Goal: Task Accomplishment & Management: Manage account settings

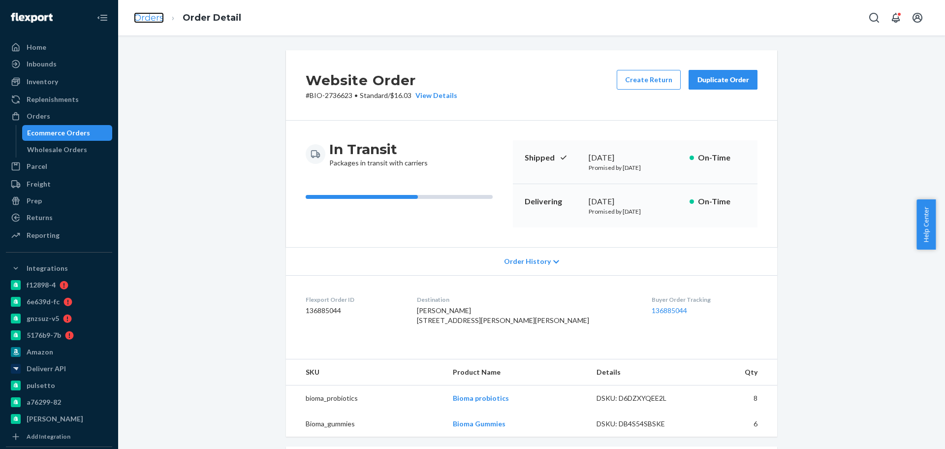
click at [137, 18] on link "Orders" at bounding box center [149, 17] width 30 height 11
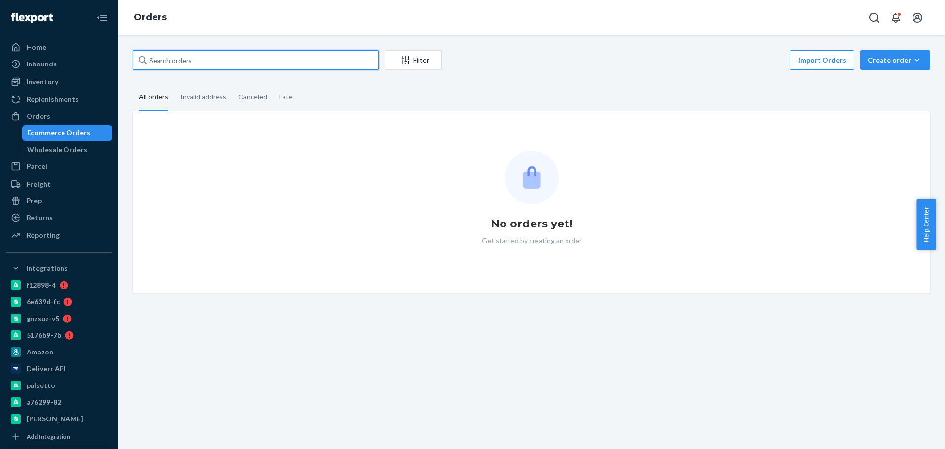
click at [186, 65] on input "text" at bounding box center [256, 60] width 246 height 20
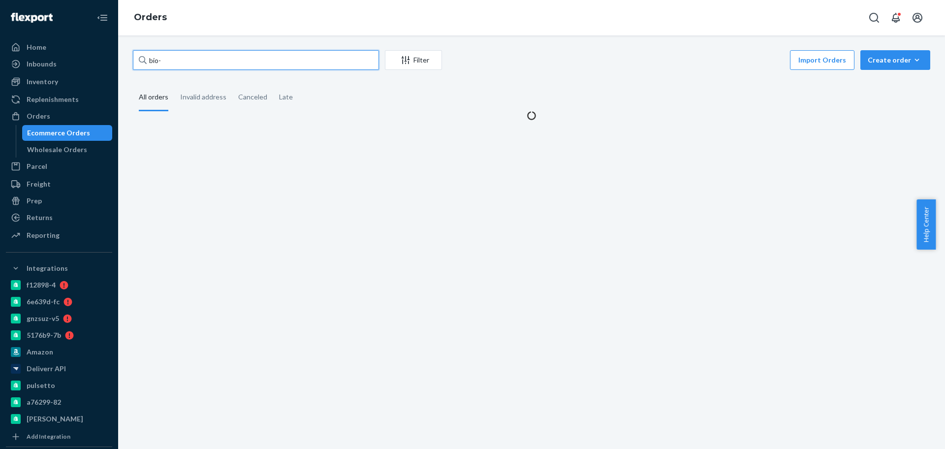
paste input "2738463"
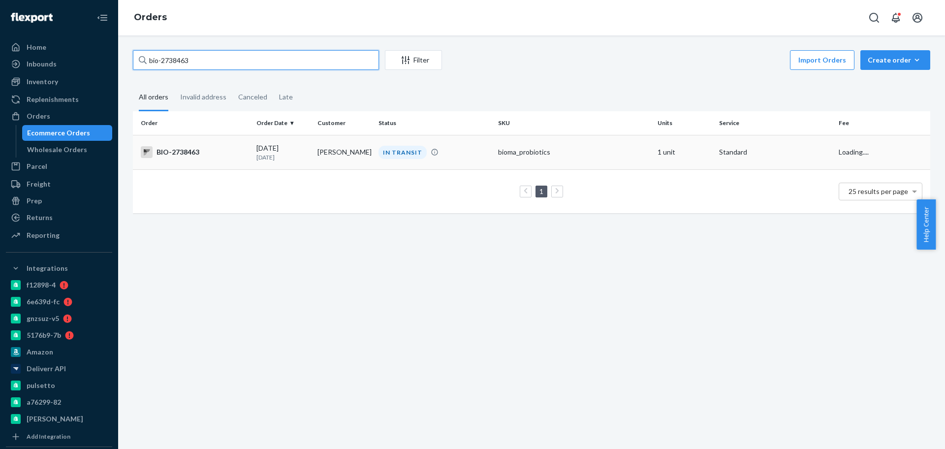
type input "bio-2738463"
click at [237, 149] on div "BIO-2738463" at bounding box center [195, 152] width 108 height 12
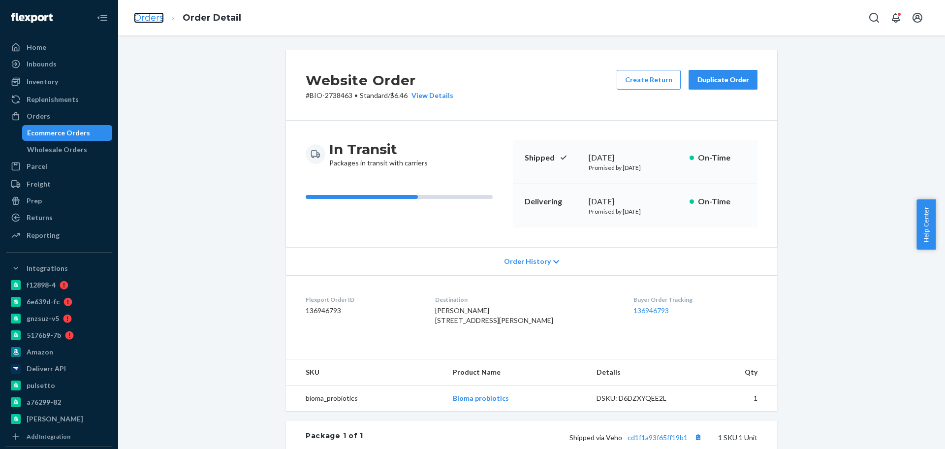
click at [151, 19] on link "Orders" at bounding box center [149, 17] width 30 height 11
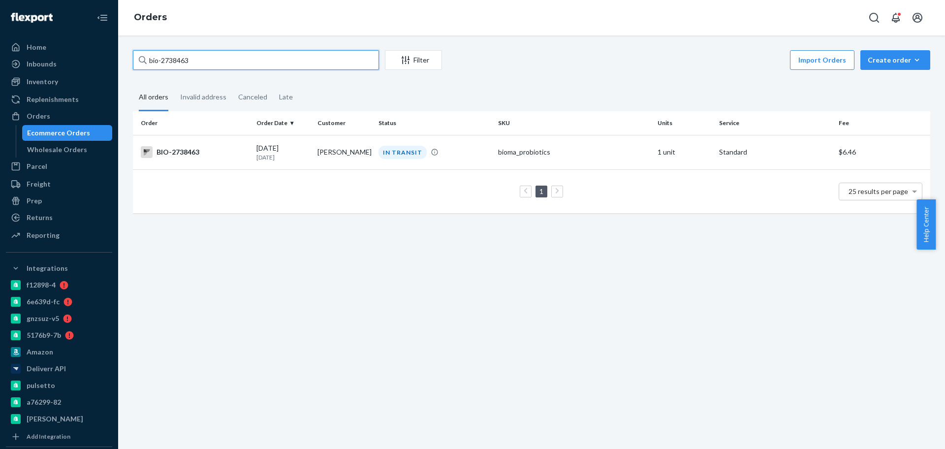
click at [178, 61] on input "bio-2738463" at bounding box center [256, 60] width 246 height 20
paste input "5752"
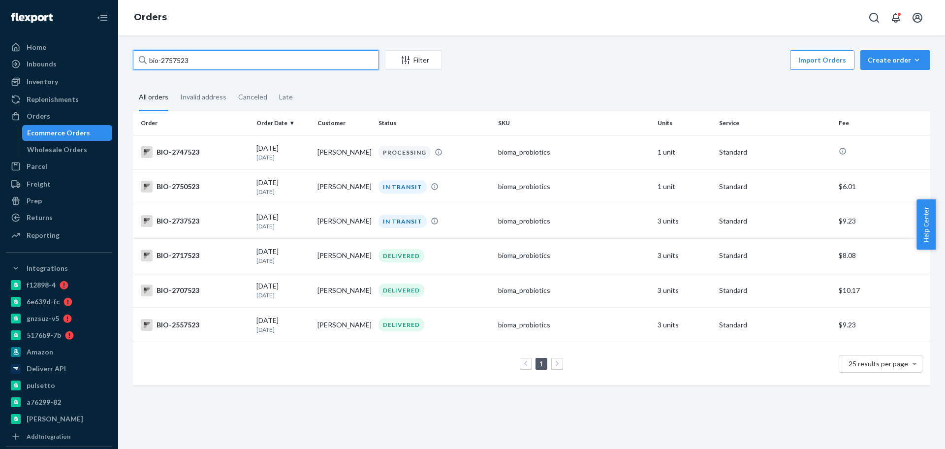
click at [160, 61] on input "bio-2757523" at bounding box center [256, 60] width 246 height 20
click at [185, 63] on input "bio- 2757523" at bounding box center [256, 60] width 246 height 20
paste input "400"
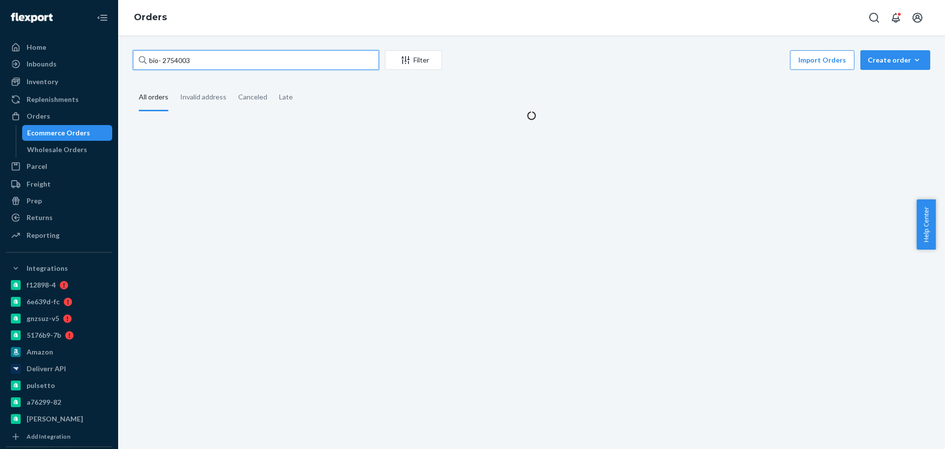
type input "bio- 2754003"
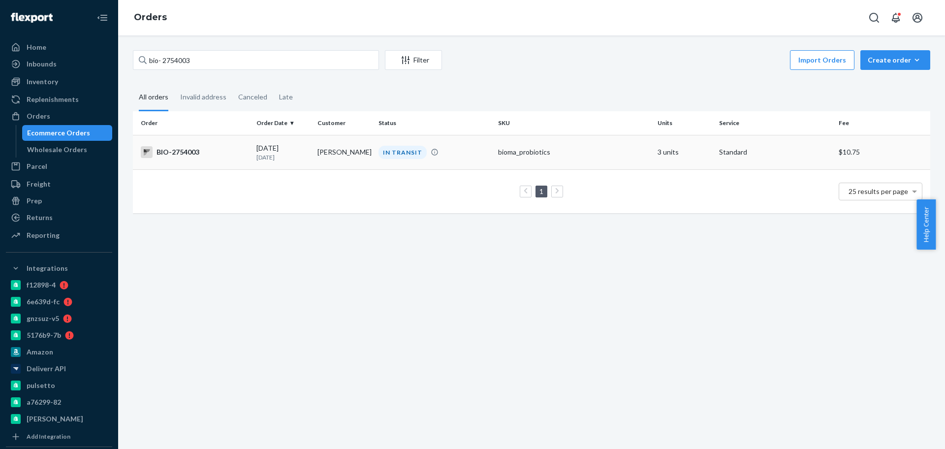
click at [248, 165] on td "BIO-2754003" at bounding box center [193, 152] width 120 height 34
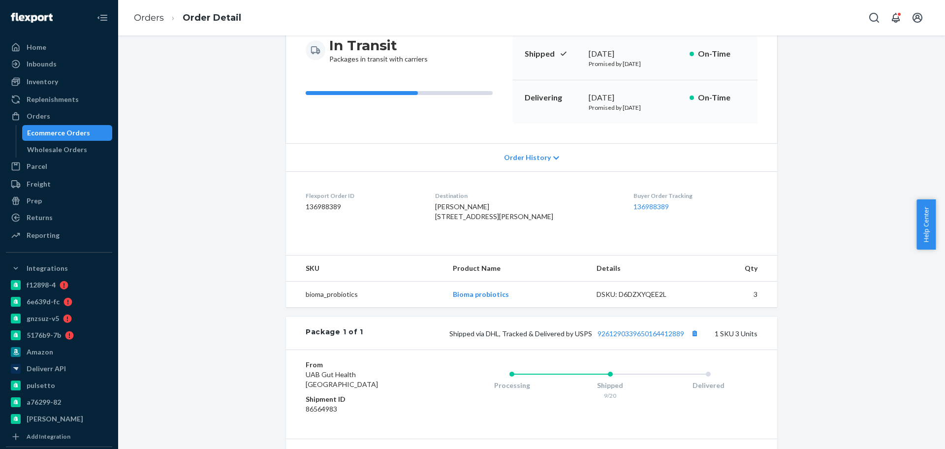
scroll to position [185, 0]
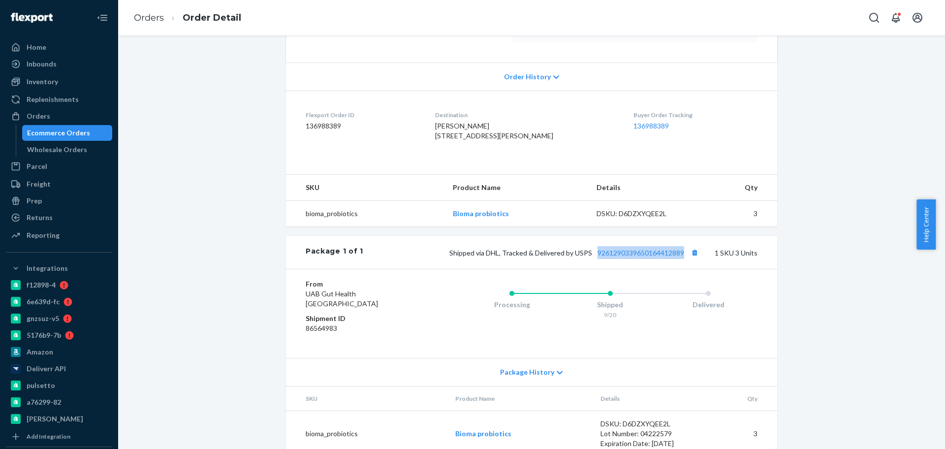
drag, startPoint x: 593, startPoint y: 278, endPoint x: 679, endPoint y: 280, distance: 86.7
click at [679, 269] on div "Package 1 of 1 Shipped via DHL, Tracked & Delivered by USPS 9261290339650164412…" at bounding box center [531, 252] width 491 height 32
copy link "9261290339650164412889"
click at [143, 13] on link "Orders" at bounding box center [149, 17] width 30 height 11
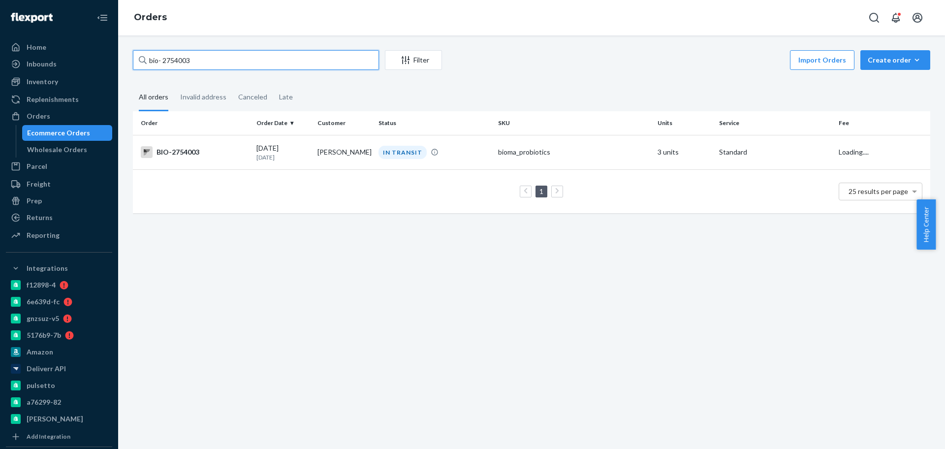
click at [180, 55] on input "bio- 2754003" at bounding box center [256, 60] width 246 height 20
paste input "7399"
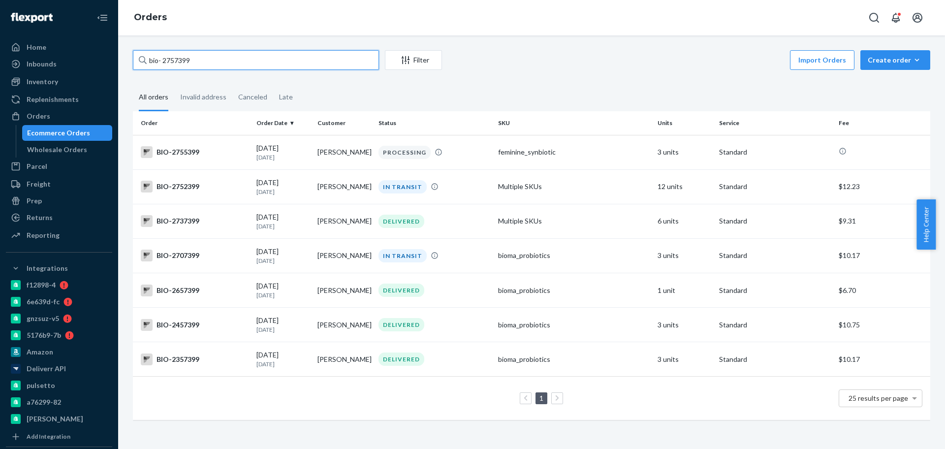
click at [163, 62] on input "bio- 2757399" at bounding box center [256, 60] width 246 height 20
click at [184, 52] on input "bio- 2757399" at bounding box center [256, 60] width 246 height 20
paste input "46113"
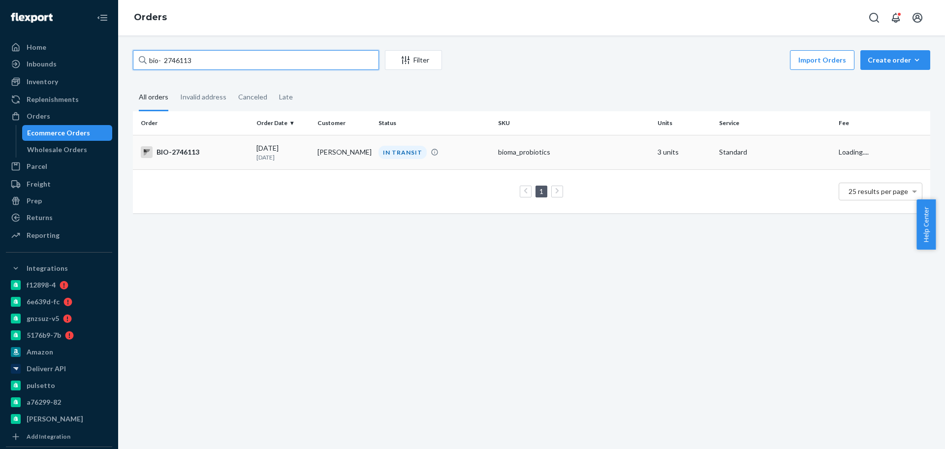
type input "bio- 2746113"
click at [351, 166] on td "Brittany Faw" at bounding box center [344, 152] width 61 height 34
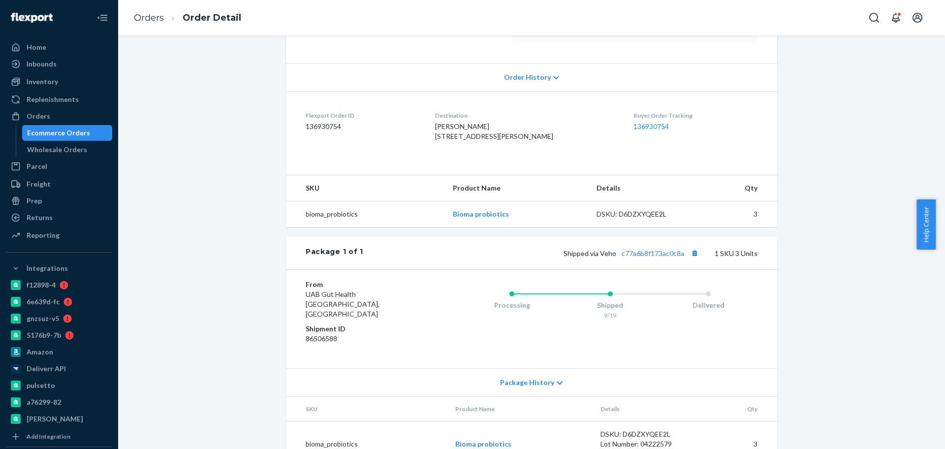
scroll to position [185, 0]
drag, startPoint x: 618, startPoint y: 278, endPoint x: 684, endPoint y: 276, distance: 66.0
click at [684, 259] on div "Shipped via Veho c77a6b8f173ac0c8a 1 SKU 3 Units" at bounding box center [560, 252] width 394 height 13
copy link "c77a6b8f173ac0c8a"
click at [147, 21] on link "Orders" at bounding box center [149, 17] width 30 height 11
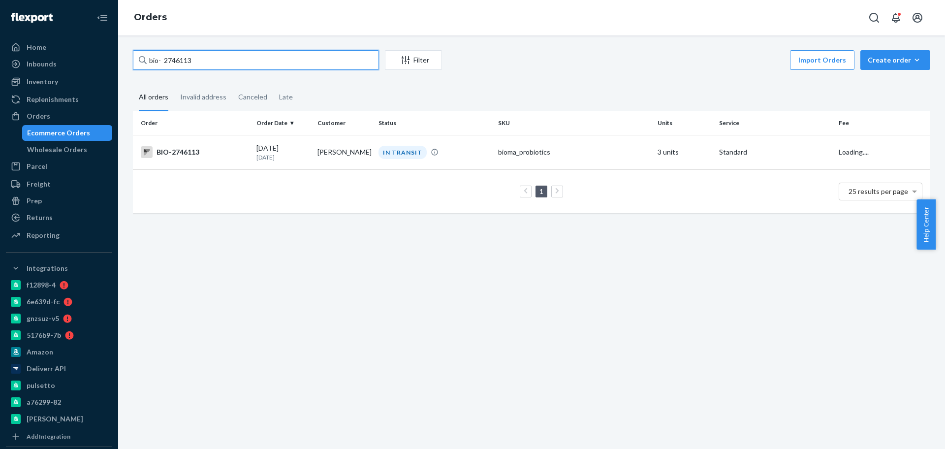
click at [180, 59] on input "bio- 2746113" at bounding box center [256, 60] width 246 height 20
paste input "676588"
type input "bio- 2676588"
click at [349, 161] on td "Kevin Stockdale" at bounding box center [344, 152] width 61 height 34
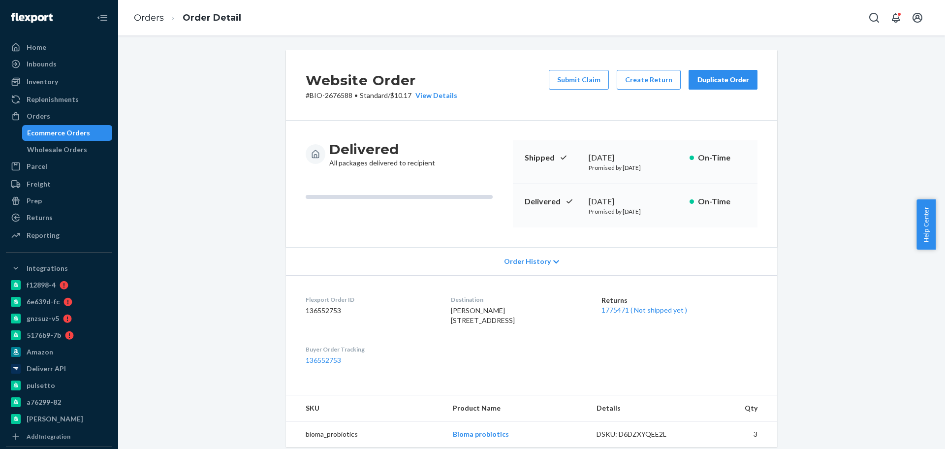
click at [637, 315] on div "1775471 ( Not shipped yet )" at bounding box center [679, 310] width 156 height 10
click at [636, 311] on link "1775471 ( Not shipped yet )" at bounding box center [644, 310] width 86 height 8
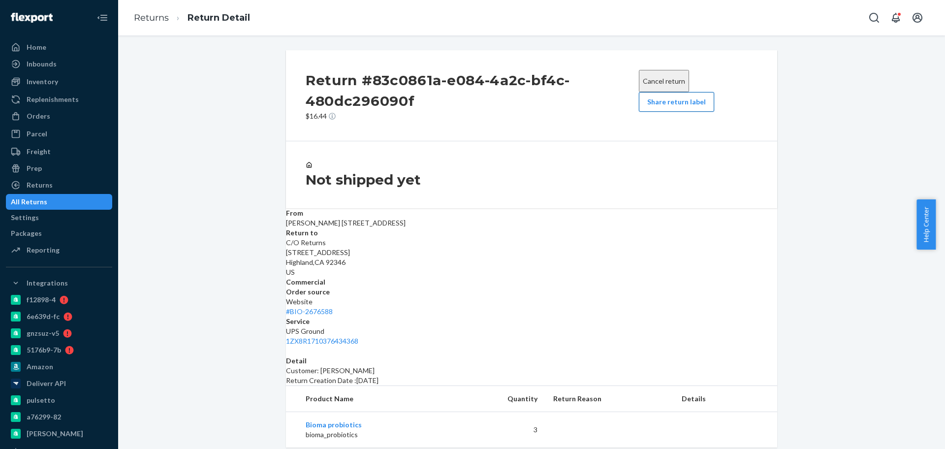
click at [677, 107] on button "Share return label" at bounding box center [676, 102] width 75 height 20
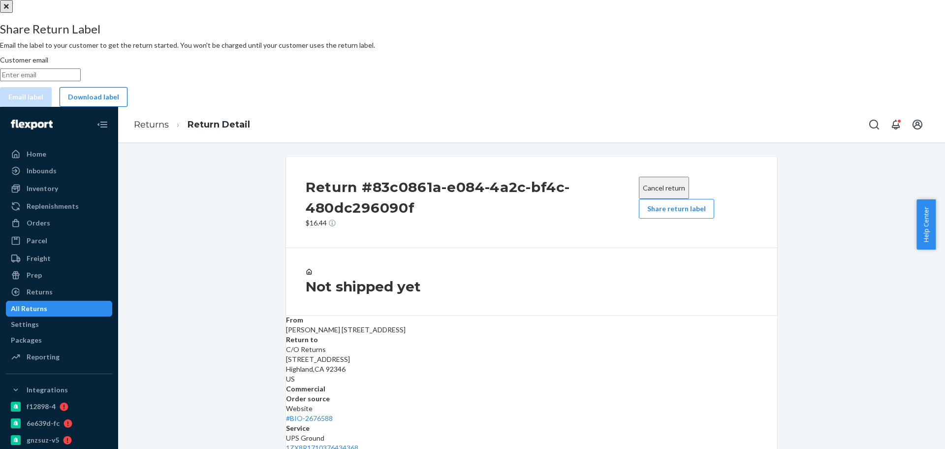
click at [127, 107] on button "Download label" at bounding box center [94, 97] width 68 height 20
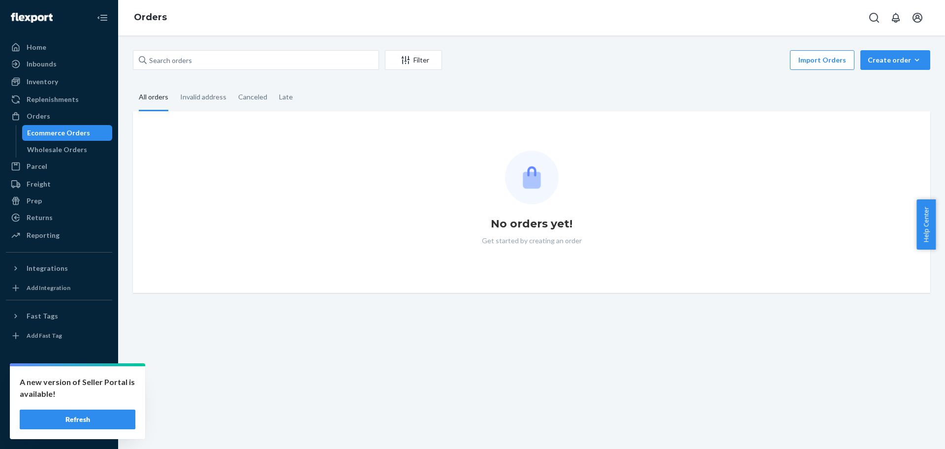
click at [82, 416] on button "Refresh" at bounding box center [78, 420] width 116 height 20
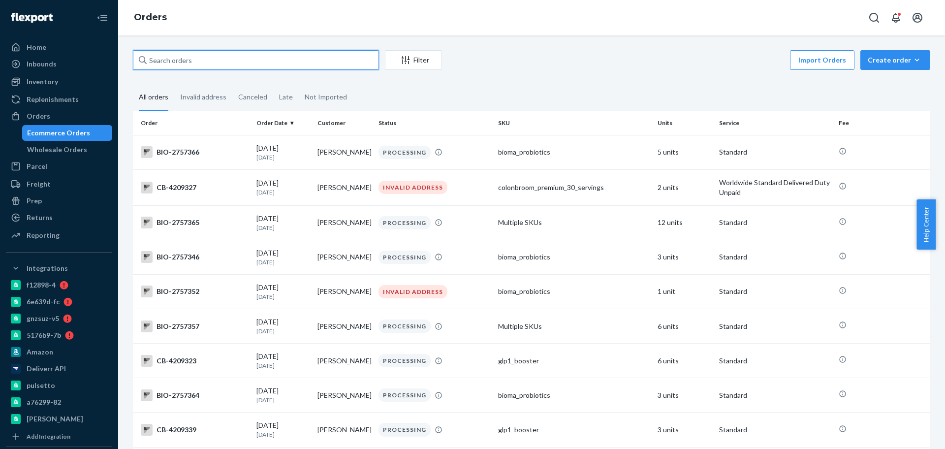
click at [232, 61] on input "text" at bounding box center [256, 60] width 246 height 20
paste input "2740338"
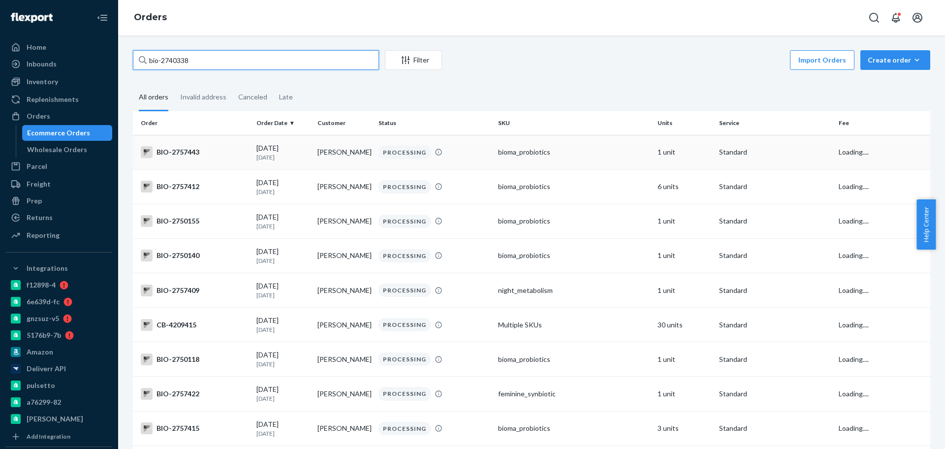
type input "bio-2740338"
click at [237, 146] on div "BIO-2757443" at bounding box center [195, 152] width 108 height 12
click at [162, 63] on input "bio-2740338" at bounding box center [256, 60] width 246 height 20
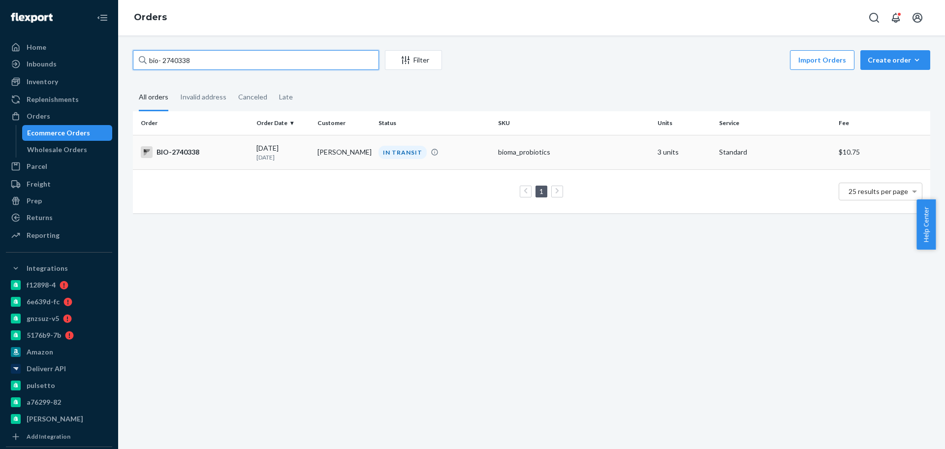
type input "bio- 2740338"
drag, startPoint x: 413, startPoint y: 152, endPoint x: 0, endPoint y: 77, distance: 419.7
click at [413, 150] on div "IN TRANSIT" at bounding box center [403, 152] width 48 height 13
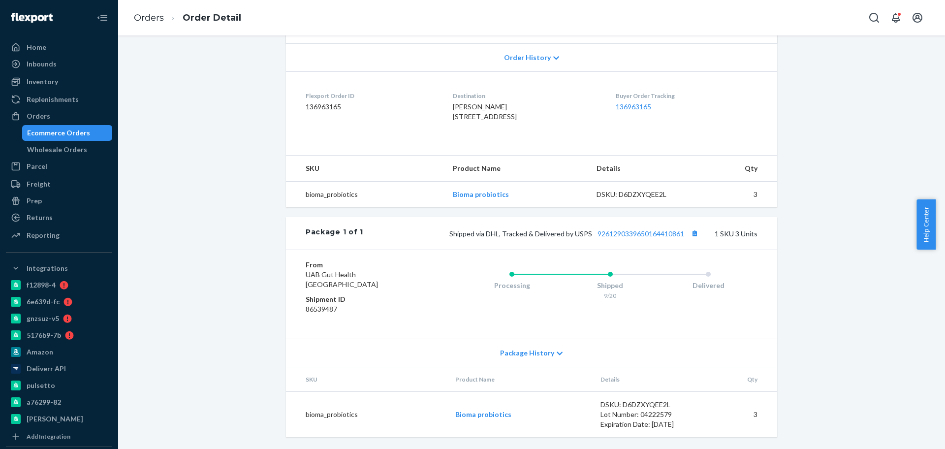
scroll to position [223, 0]
drag, startPoint x: 593, startPoint y: 240, endPoint x: 687, endPoint y: 237, distance: 94.1
click at [687, 237] on div "Package 1 of 1 Shipped via DHL, Tracked & Delivered by USPS 9261290339650164410…" at bounding box center [531, 233] width 491 height 32
copy link "9261290339650164410861"
click at [158, 18] on link "Orders" at bounding box center [149, 17] width 30 height 11
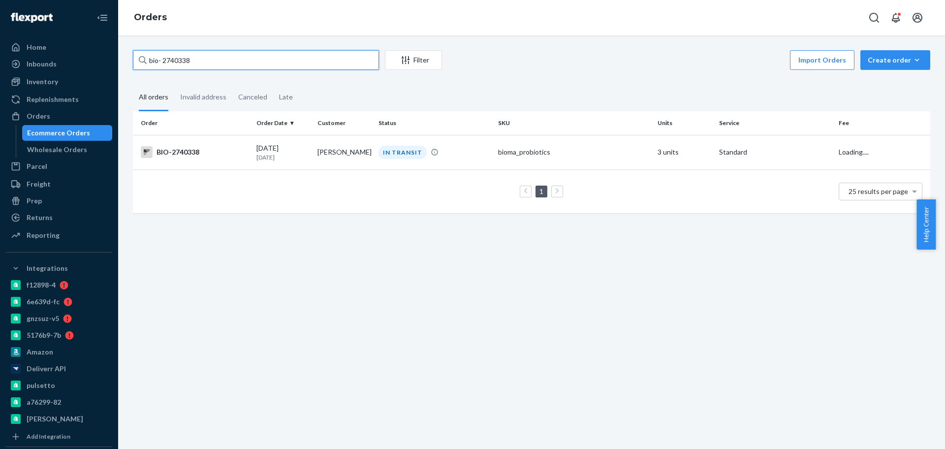
click at [192, 64] on input "bio- 2740338" at bounding box center [256, 60] width 246 height 20
paste input "39009"
type input "bio- 2739009"
click at [261, 150] on div "09/19/2025 1 day ago" at bounding box center [282, 152] width 53 height 18
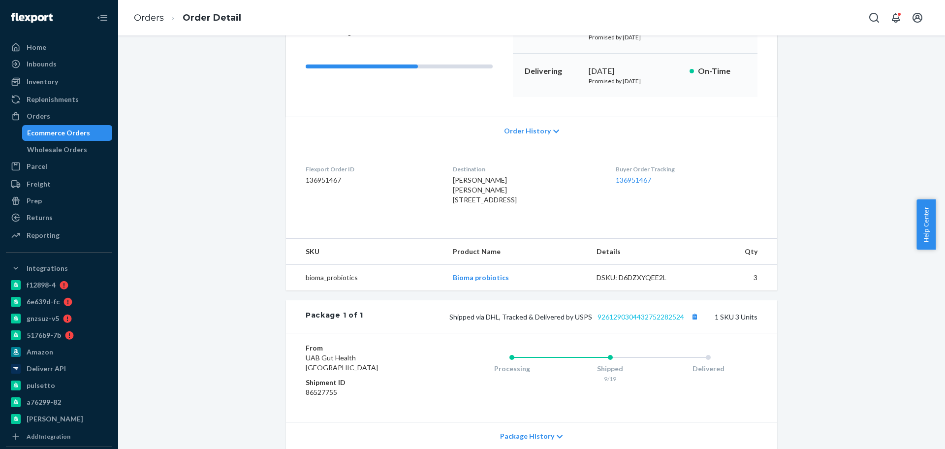
scroll to position [233, 0]
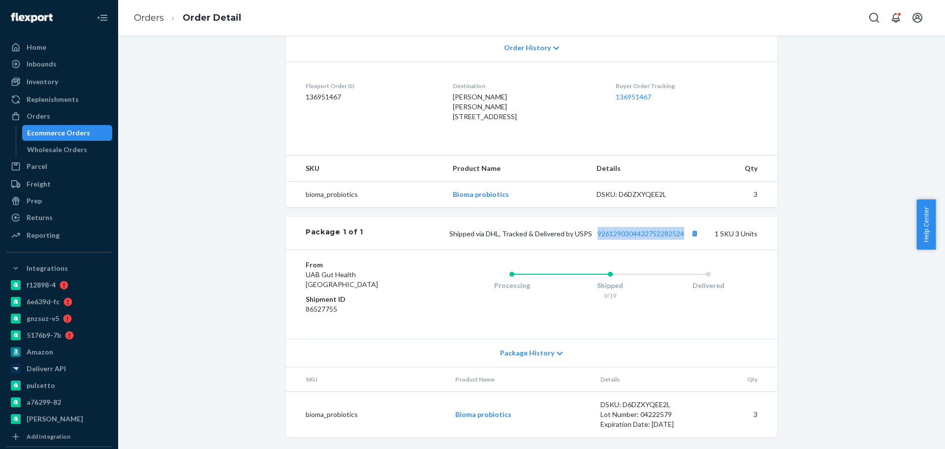
drag, startPoint x: 591, startPoint y: 237, endPoint x: 706, endPoint y: 248, distance: 115.2
click at [707, 246] on div "Package 1 of 1 Shipped via DHL, Tracked & Delivered by USPS 9261290304432752282…" at bounding box center [531, 233] width 491 height 32
copy link "9261290304432752282524"
click at [136, 15] on link "Orders" at bounding box center [149, 17] width 30 height 11
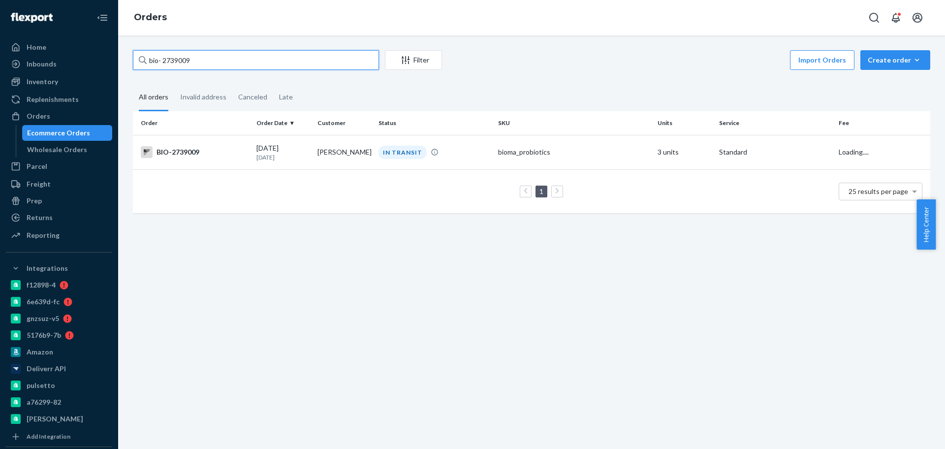
click at [192, 60] on input "bio- 2739009" at bounding box center [256, 60] width 246 height 20
paste input "685067"
type input "bio- 2685067"
click at [328, 139] on td "Kendall Keltz" at bounding box center [344, 152] width 61 height 34
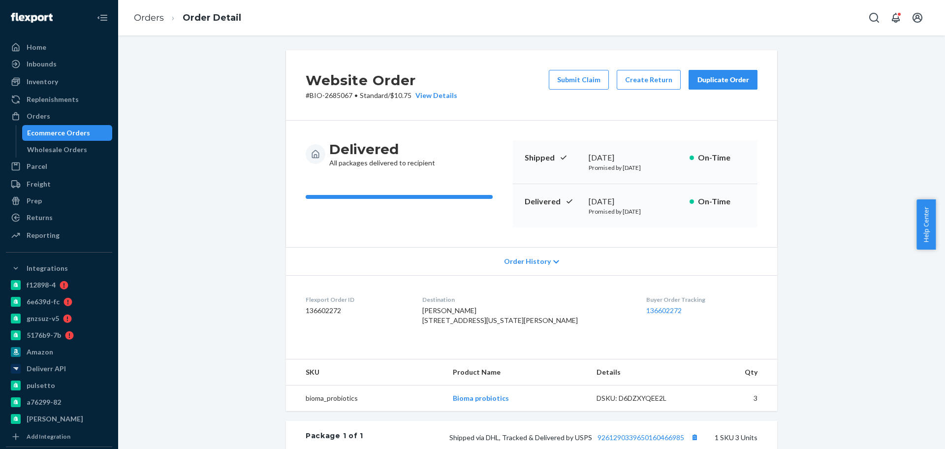
drag, startPoint x: 583, startPoint y: 204, endPoint x: 657, endPoint y: 195, distance: 74.4
click at [657, 195] on div "Delivered September 19, 2025 Promised by September 23, 2025 On-Time" at bounding box center [635, 205] width 245 height 43
copy div "September 19, 2025"
click at [142, 18] on link "Orders" at bounding box center [149, 17] width 30 height 11
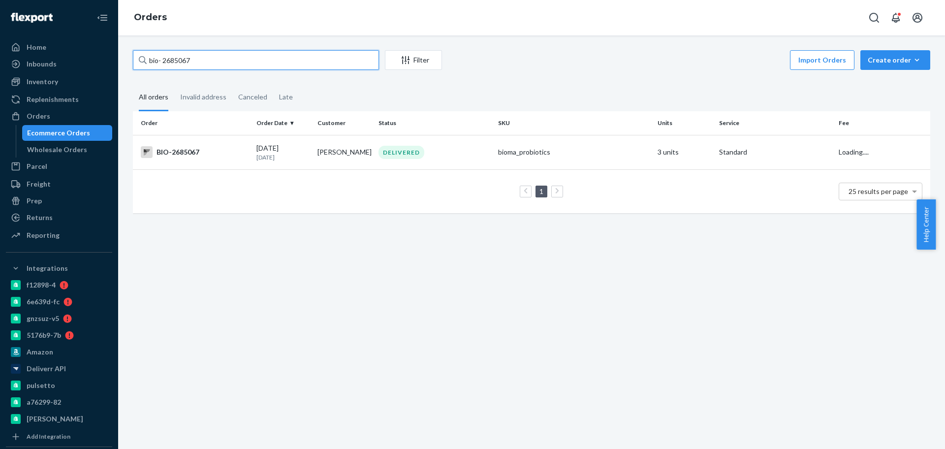
click at [180, 61] on input "bio- 2685067" at bounding box center [256, 60] width 246 height 20
paste input "59324"
type input "bio- 2593247"
click at [284, 144] on div "09/19/2025 1 day ago" at bounding box center [282, 152] width 53 height 18
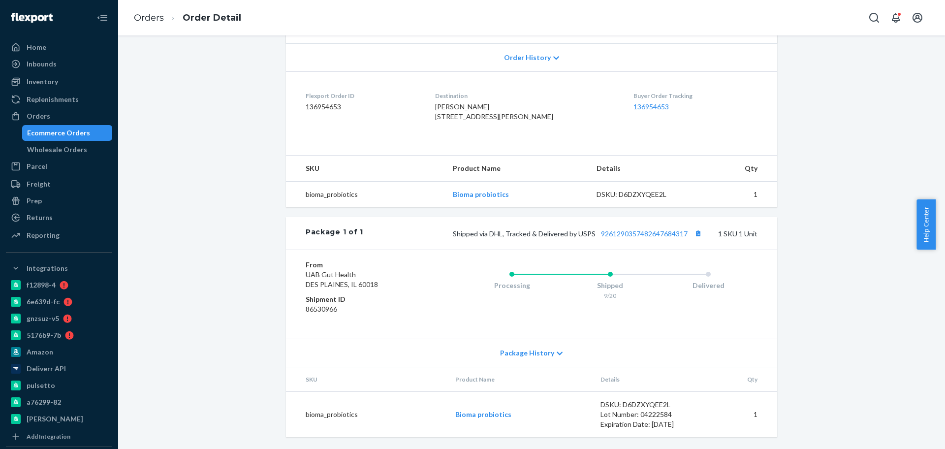
scroll to position [39, 0]
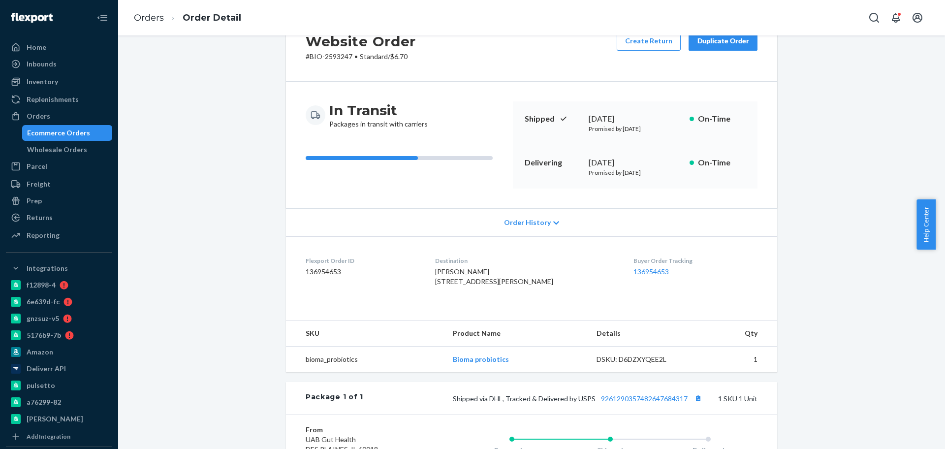
drag, startPoint x: 652, startPoint y: 161, endPoint x: 646, endPoint y: 162, distance: 6.1
click at [646, 162] on div "September 26, 2025" at bounding box center [635, 162] width 93 height 11
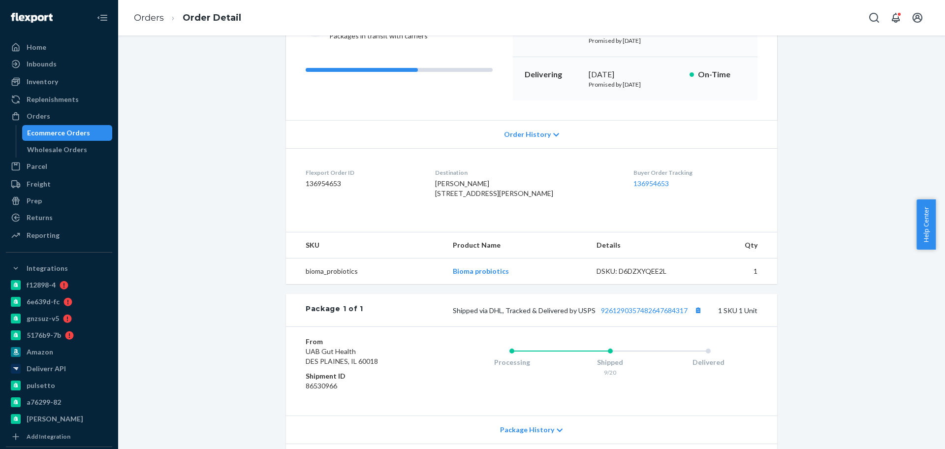
scroll to position [223, 0]
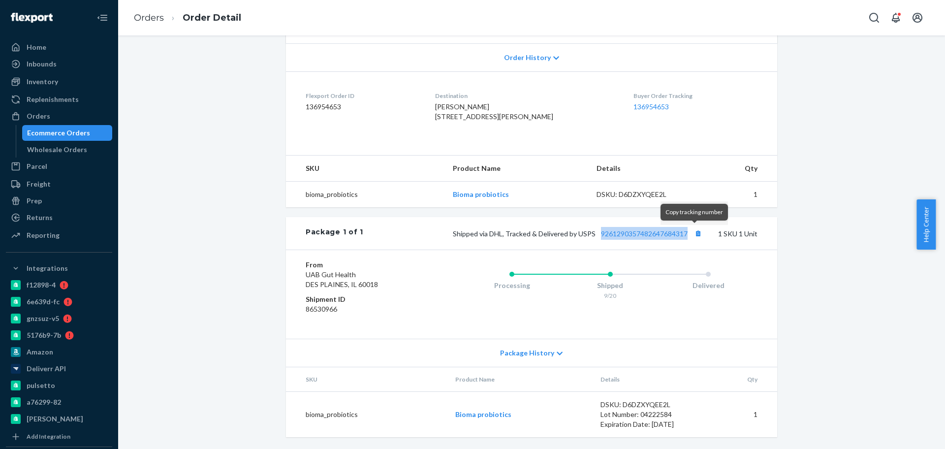
drag, startPoint x: 595, startPoint y: 234, endPoint x: 697, endPoint y: 242, distance: 102.7
click at [697, 236] on span "Shipped via DHL, Tracked & Delivered by USPS 9261290357482647684317" at bounding box center [579, 233] width 252 height 8
copy link "9261290357482647684317"
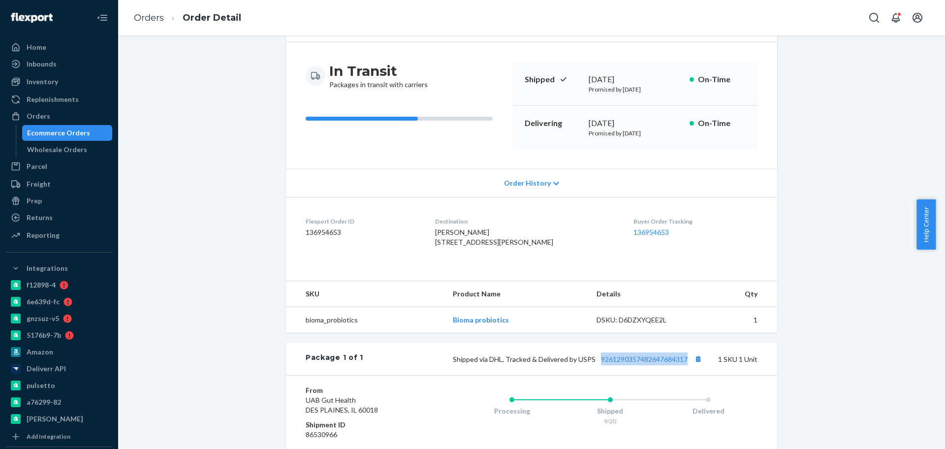
scroll to position [0, 0]
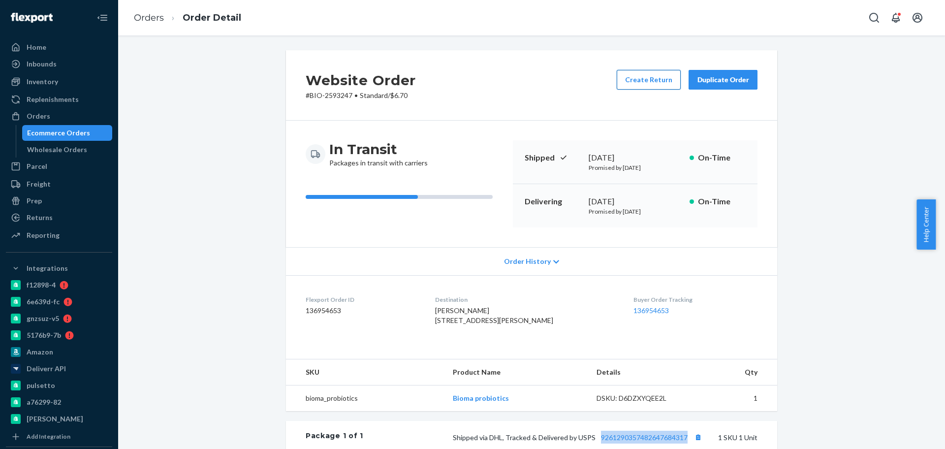
click at [655, 80] on button "Create Return" at bounding box center [649, 80] width 64 height 20
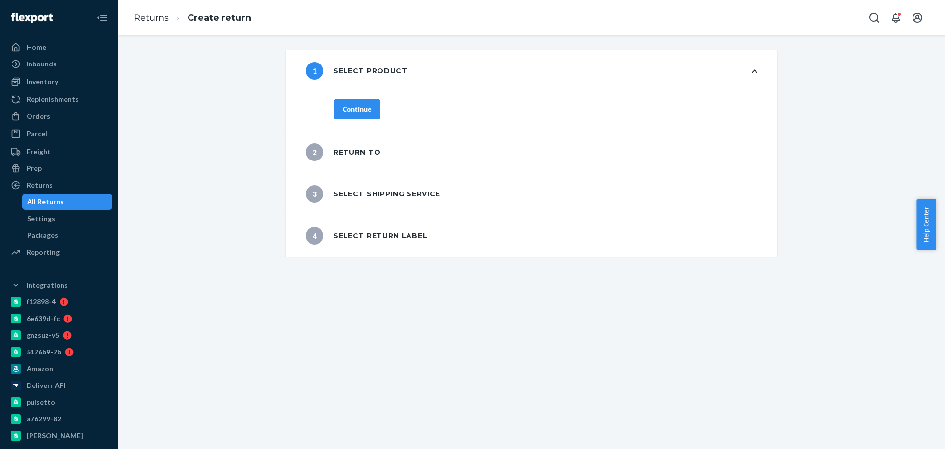
click at [360, 110] on div "Continue" at bounding box center [357, 109] width 29 height 10
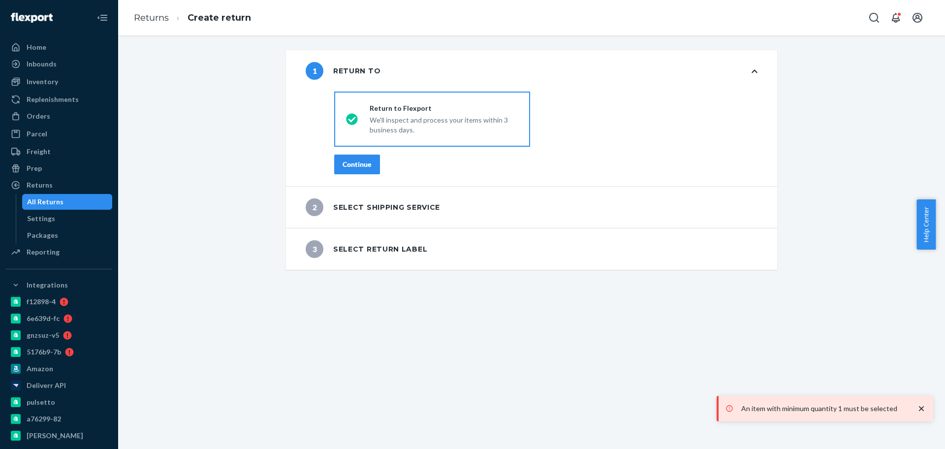
click at [347, 163] on div "Continue" at bounding box center [357, 164] width 29 height 10
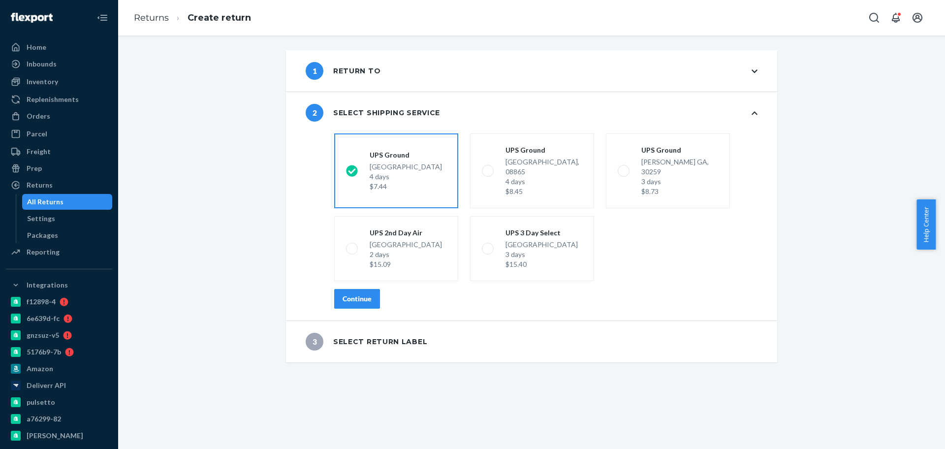
click at [362, 294] on div "Continue" at bounding box center [357, 299] width 29 height 10
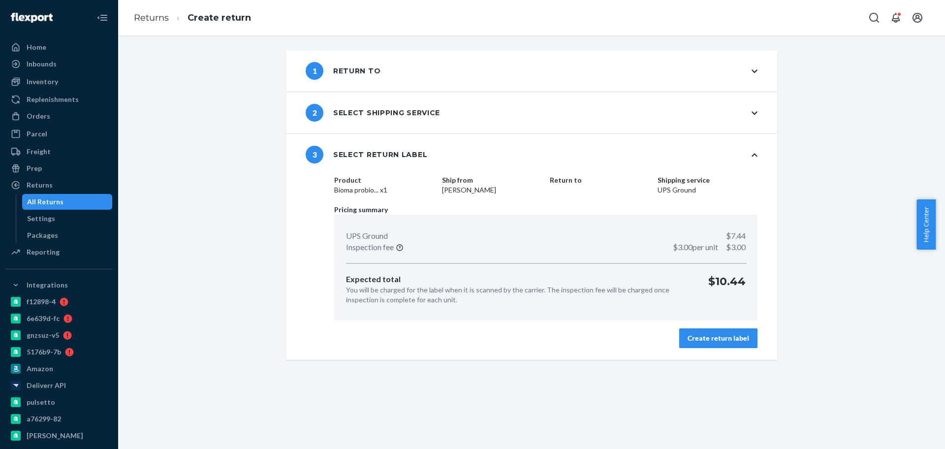
click at [723, 342] on div "Create return label" at bounding box center [719, 338] width 62 height 10
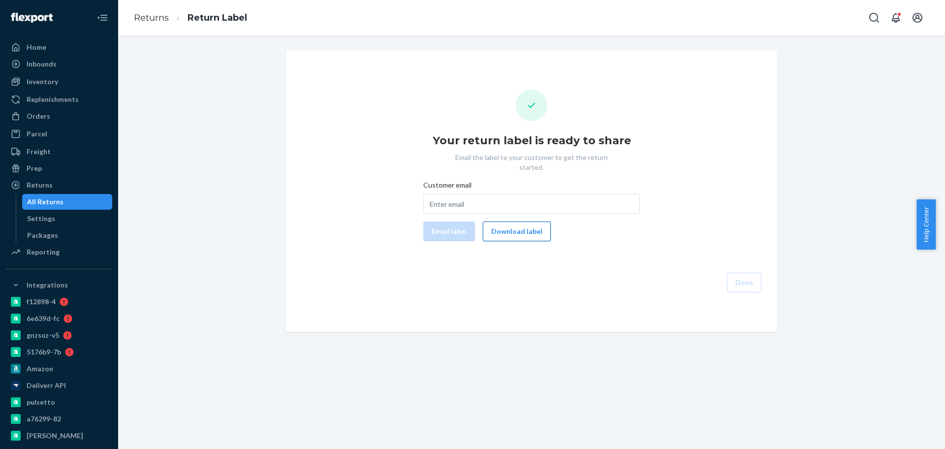
click at [510, 224] on button "Download label" at bounding box center [517, 231] width 68 height 20
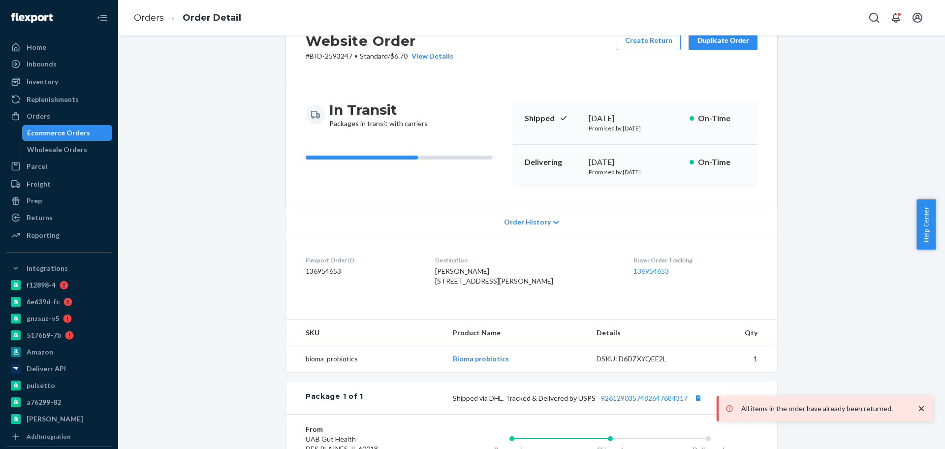
scroll to position [39, 0]
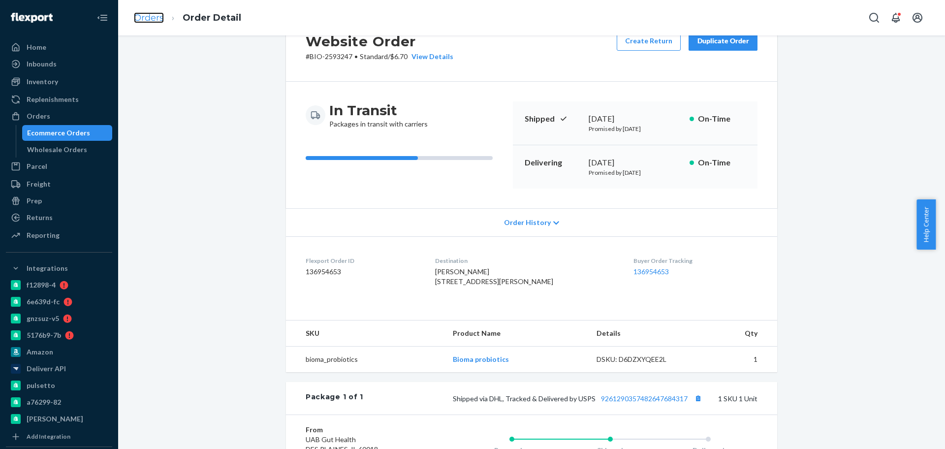
click at [154, 20] on link "Orders" at bounding box center [149, 17] width 30 height 11
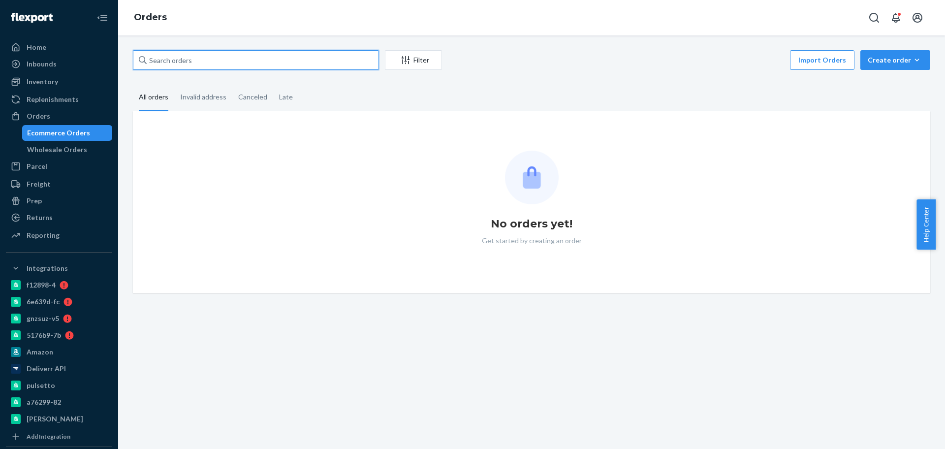
click at [193, 57] on input "text" at bounding box center [256, 60] width 246 height 20
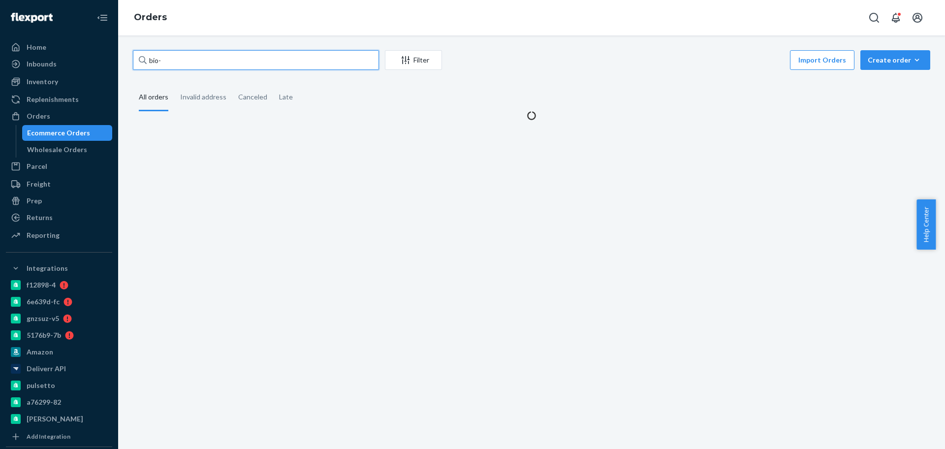
paste input "2410427"
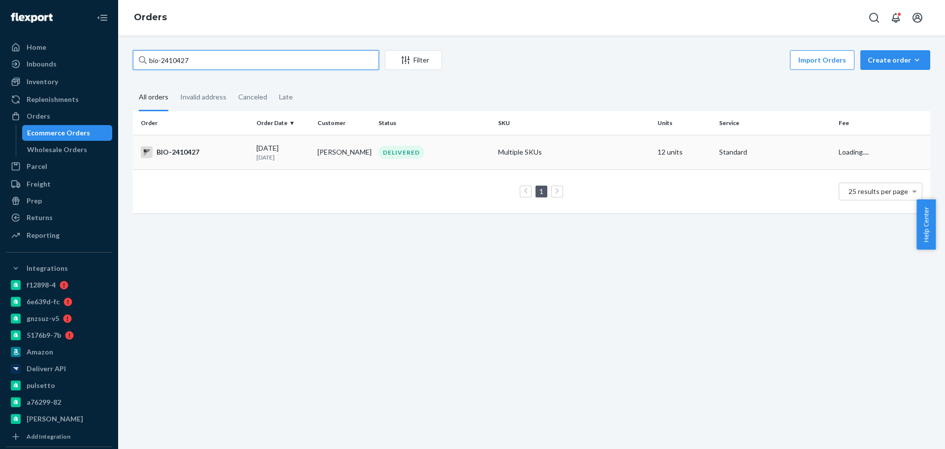
type input "bio-2410427"
click at [206, 156] on div "BIO-2410427" at bounding box center [195, 152] width 108 height 12
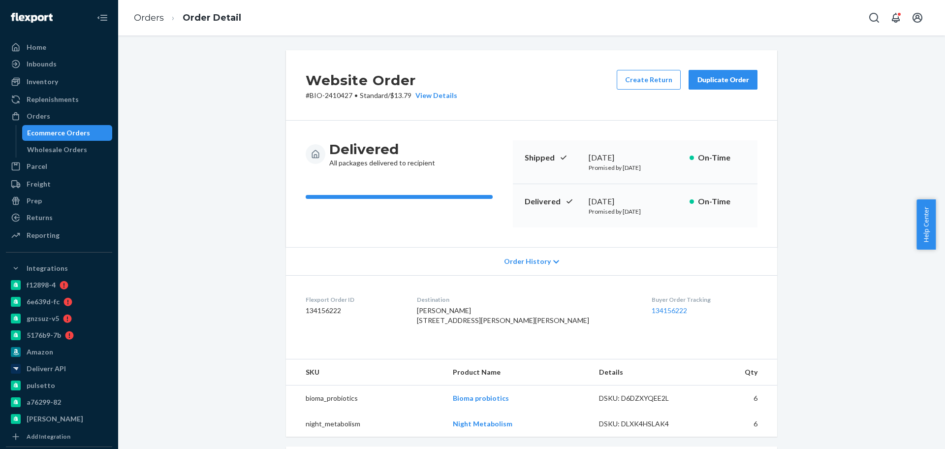
click at [154, 8] on ol "Orders Order Detail" at bounding box center [187, 17] width 123 height 29
click at [153, 21] on link "Orders" at bounding box center [149, 17] width 30 height 11
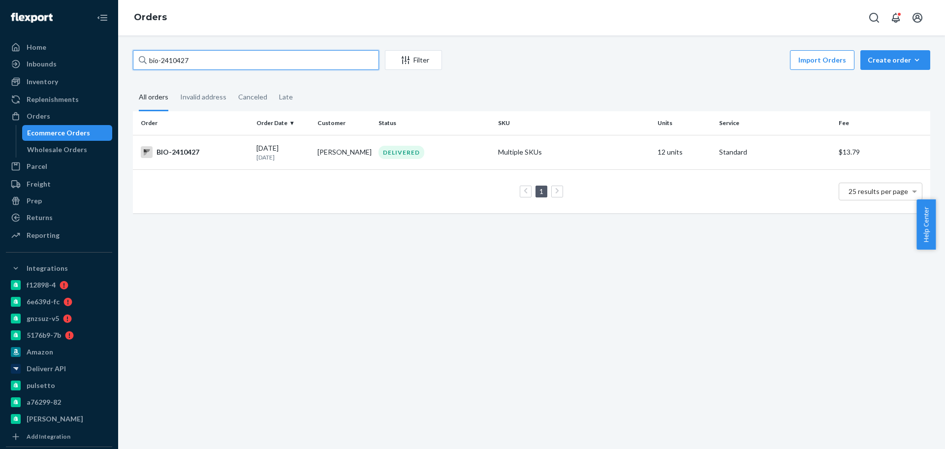
click at [170, 57] on input "bio-2410427" at bounding box center [256, 60] width 246 height 20
paste input "68506"
type input "bio-2685067"
click at [277, 151] on div "09/12/2025 8 days ago" at bounding box center [282, 152] width 53 height 18
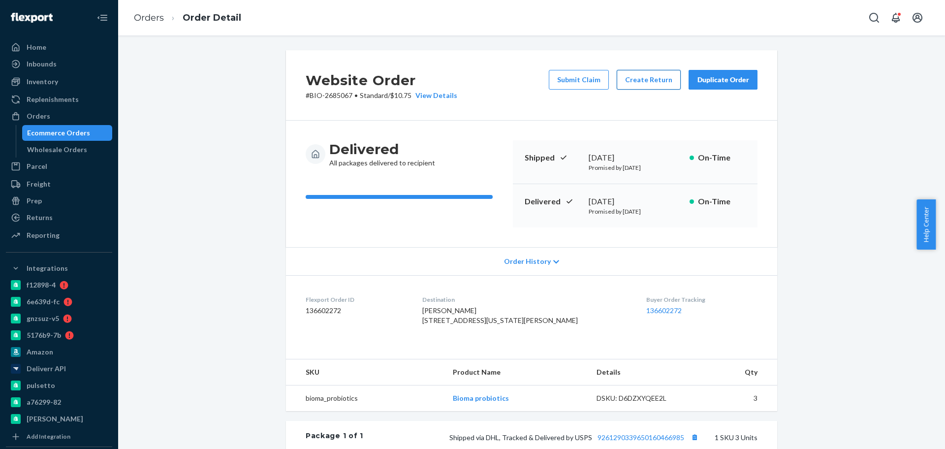
click at [634, 83] on button "Create Return" at bounding box center [649, 80] width 64 height 20
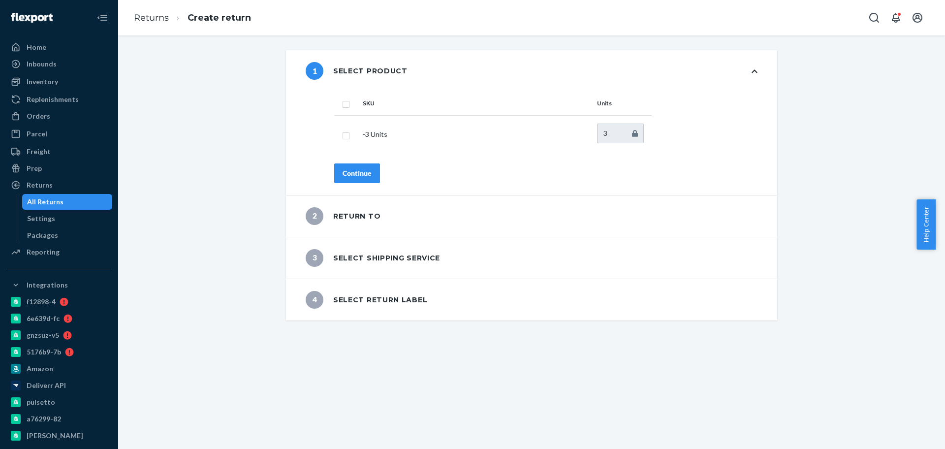
click at [361, 112] on th "SKU" at bounding box center [476, 104] width 234 height 24
click at [343, 104] on input "checkbox" at bounding box center [346, 103] width 8 height 10
checkbox input "true"
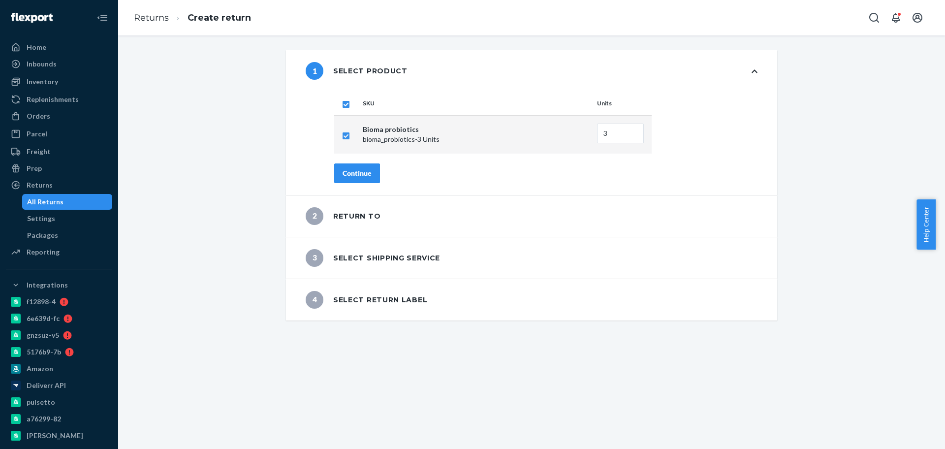
click at [351, 177] on div "Continue" at bounding box center [357, 173] width 29 height 10
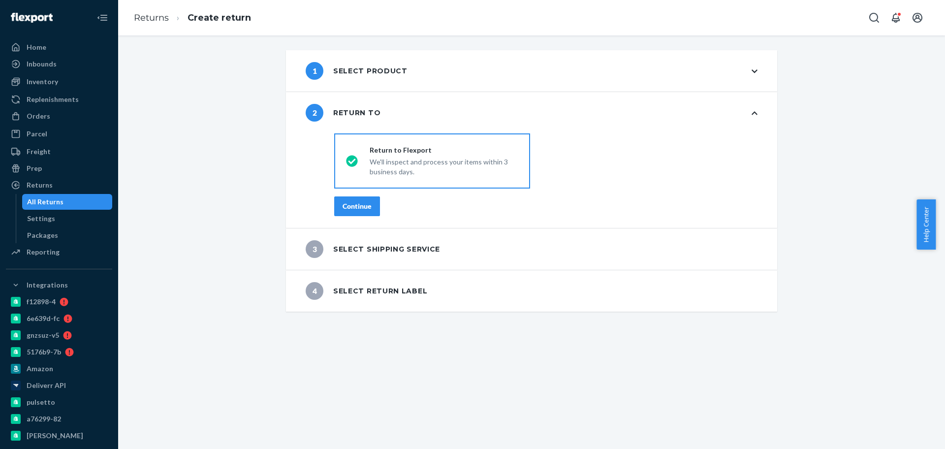
click at [357, 208] on div "Continue" at bounding box center [357, 206] width 29 height 10
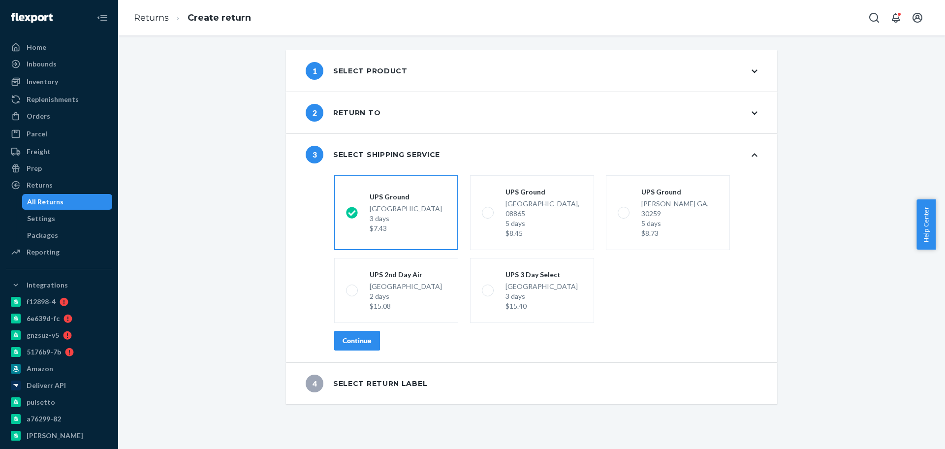
click at [348, 336] on div "Continue" at bounding box center [357, 341] width 29 height 10
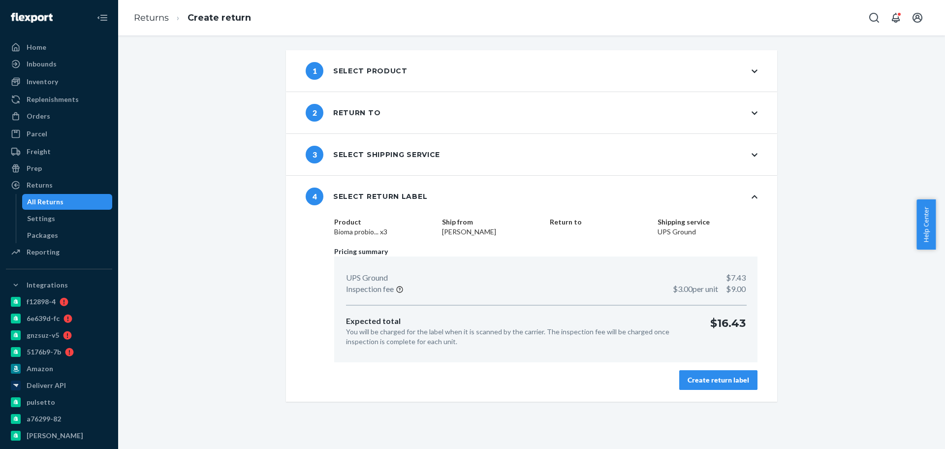
drag, startPoint x: 700, startPoint y: 379, endPoint x: 725, endPoint y: 366, distance: 28.0
click at [702, 378] on div "Create return label" at bounding box center [719, 380] width 62 height 10
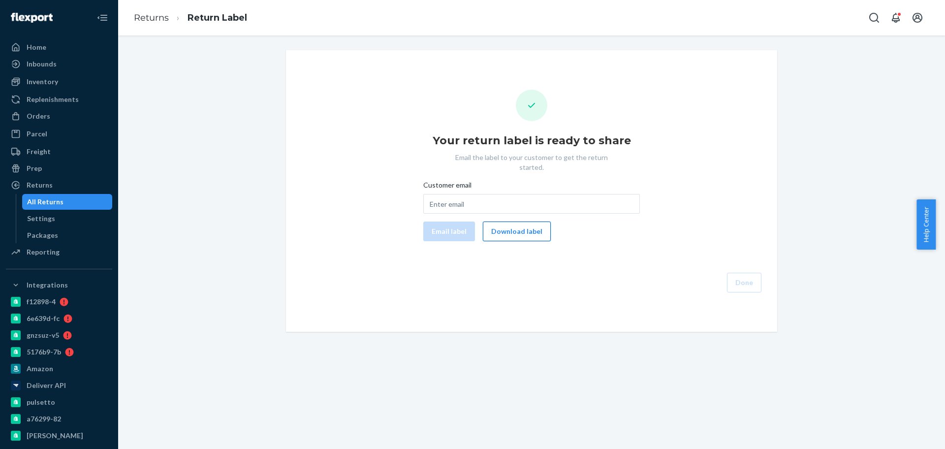
click at [530, 227] on button "Download label" at bounding box center [517, 231] width 68 height 20
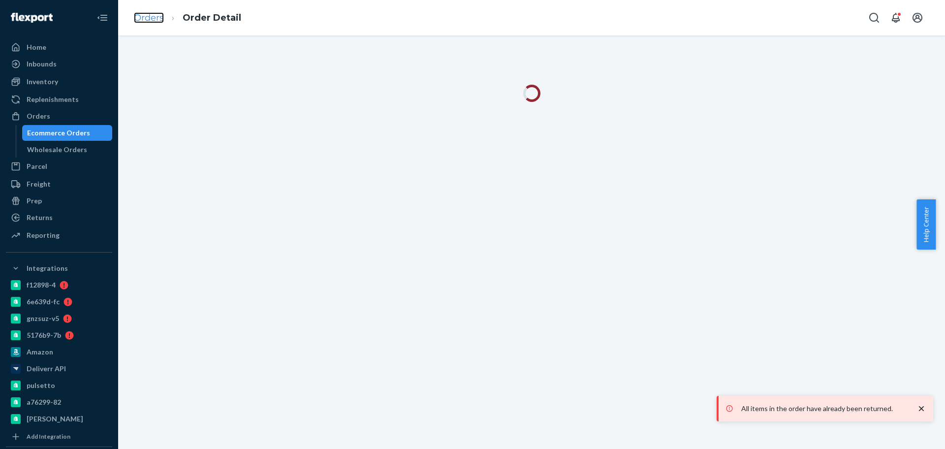
click at [152, 19] on link "Orders" at bounding box center [149, 17] width 30 height 11
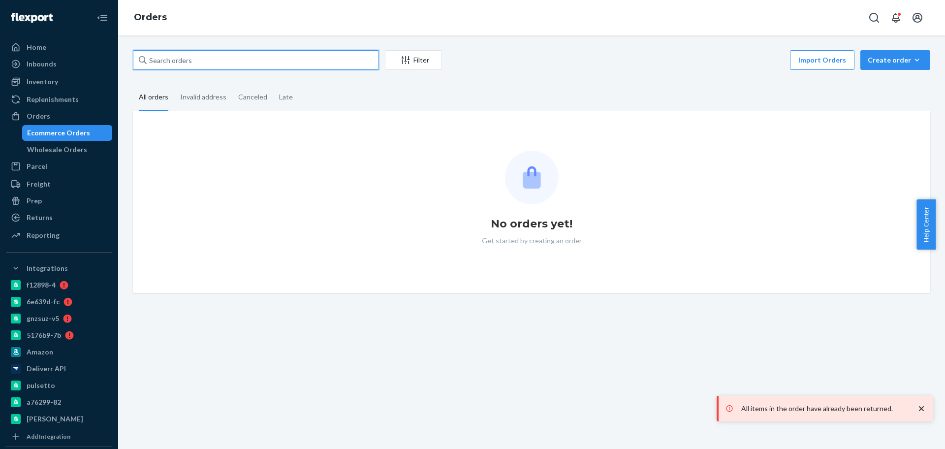
click at [224, 58] on input "text" at bounding box center [256, 60] width 246 height 20
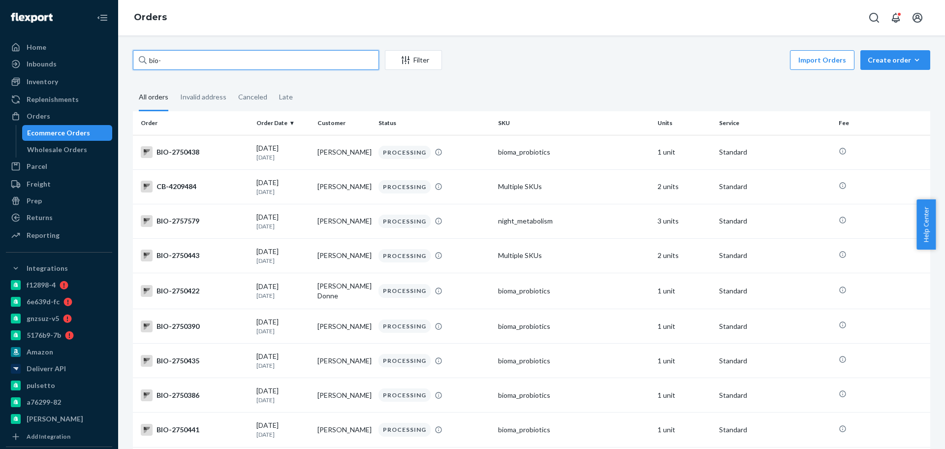
paste input "2755796"
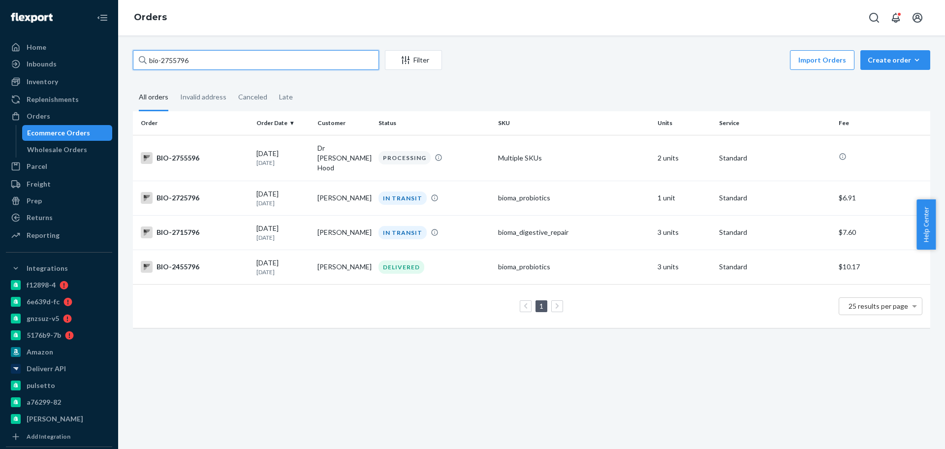
click at [160, 61] on input "bio-2755796" at bounding box center [256, 60] width 246 height 20
type input "bio- 2755796"
